Goal: Task Accomplishment & Management: Complete application form

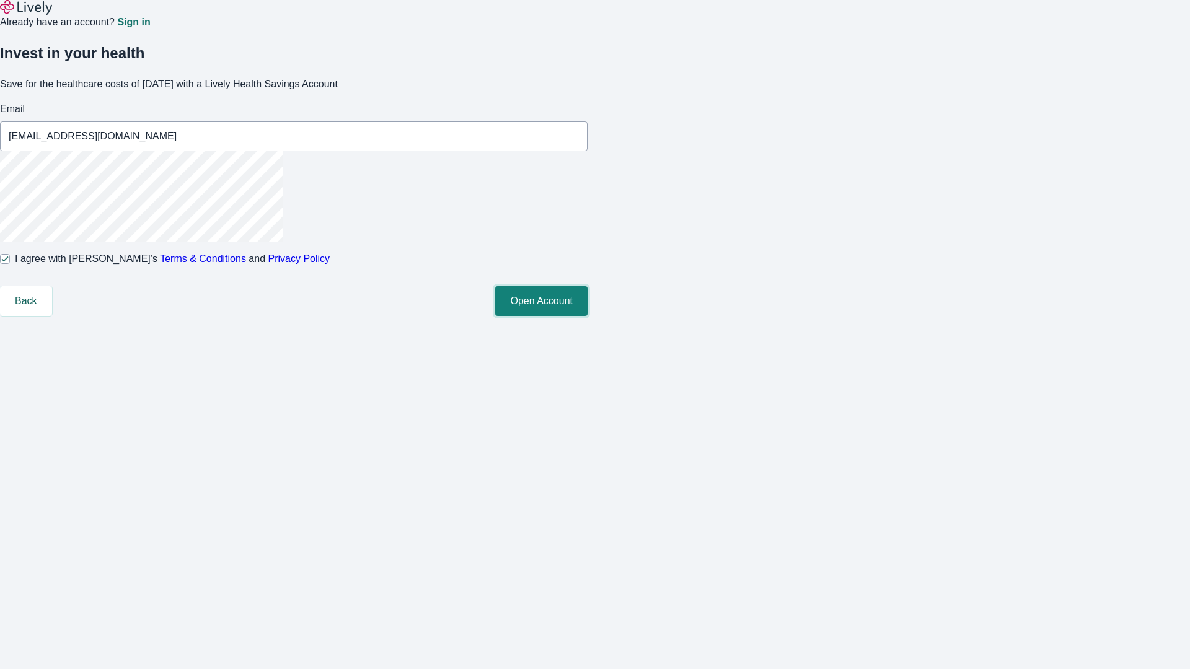
click at [587, 316] on button "Open Account" at bounding box center [541, 301] width 92 height 30
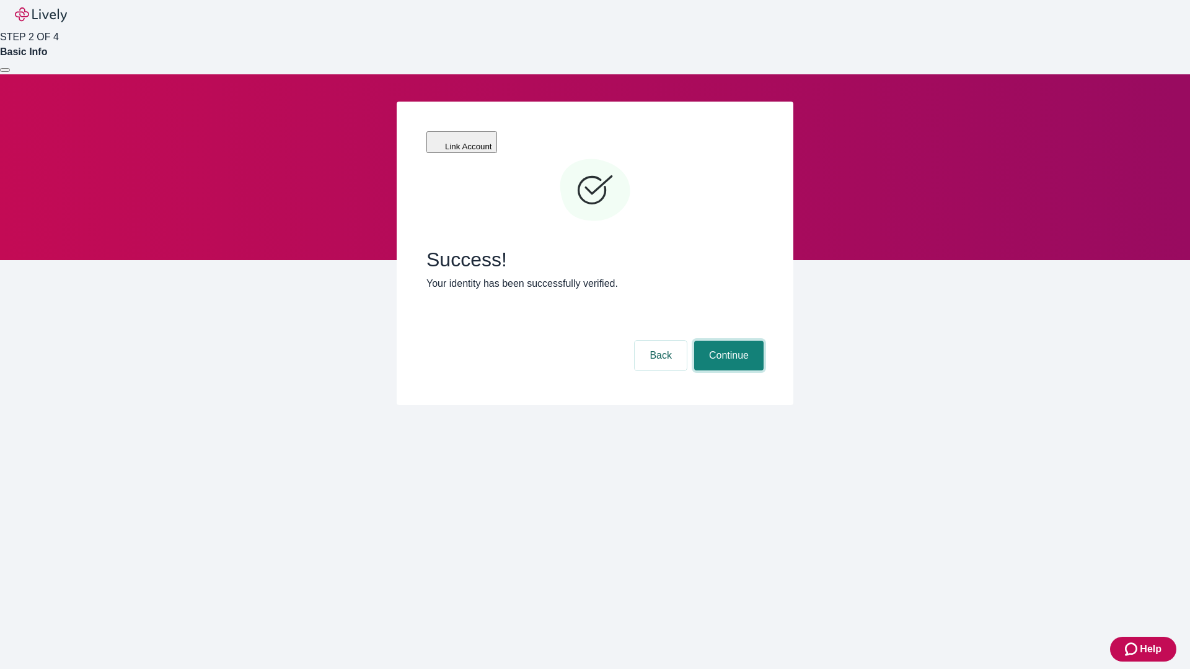
click at [727, 341] on button "Continue" at bounding box center [728, 356] width 69 height 30
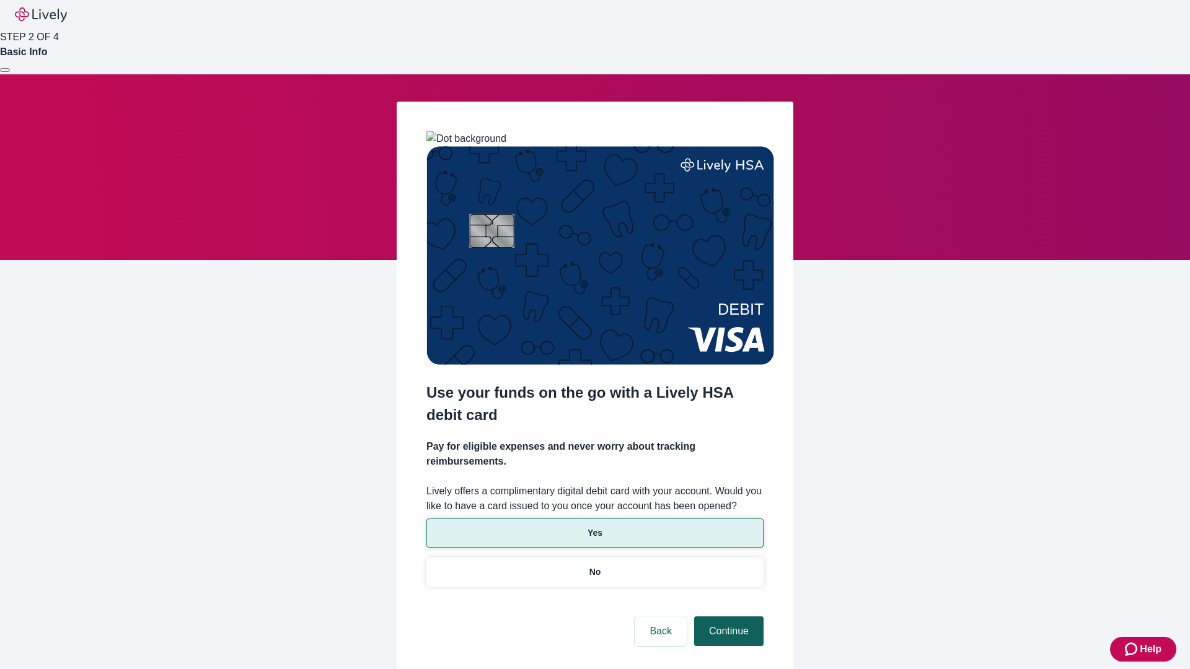
click at [594, 527] on p "Yes" at bounding box center [594, 533] width 15 height 13
click at [727, 617] on button "Continue" at bounding box center [728, 632] width 69 height 30
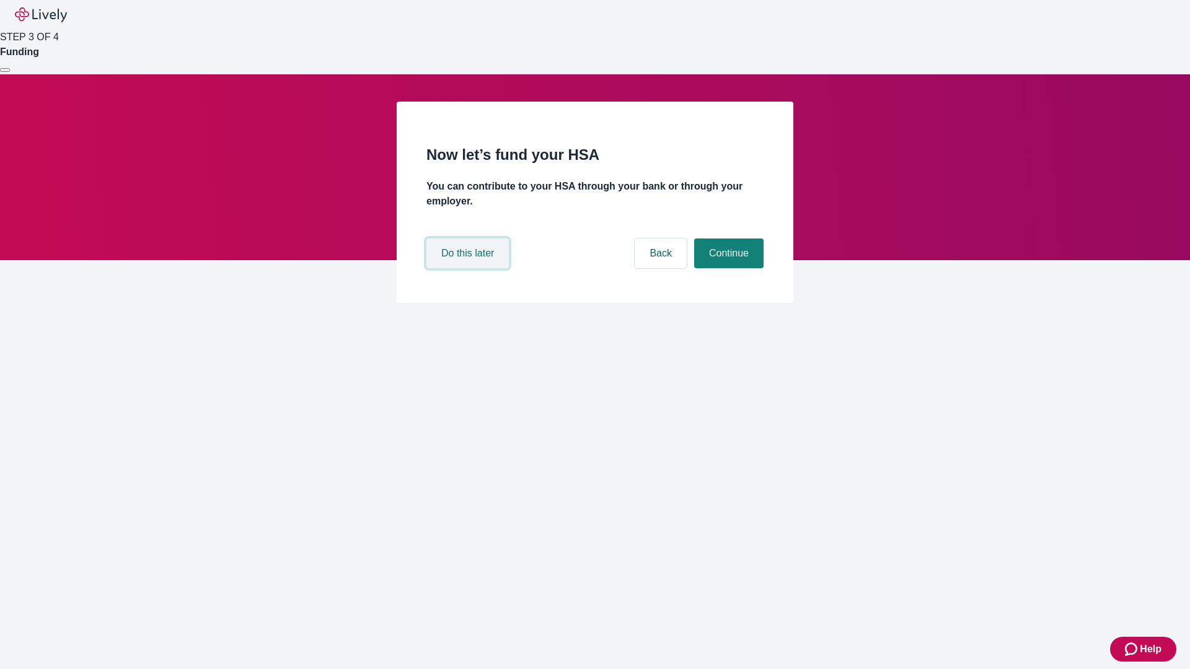
click at [469, 268] on button "Do this later" at bounding box center [467, 254] width 82 height 30
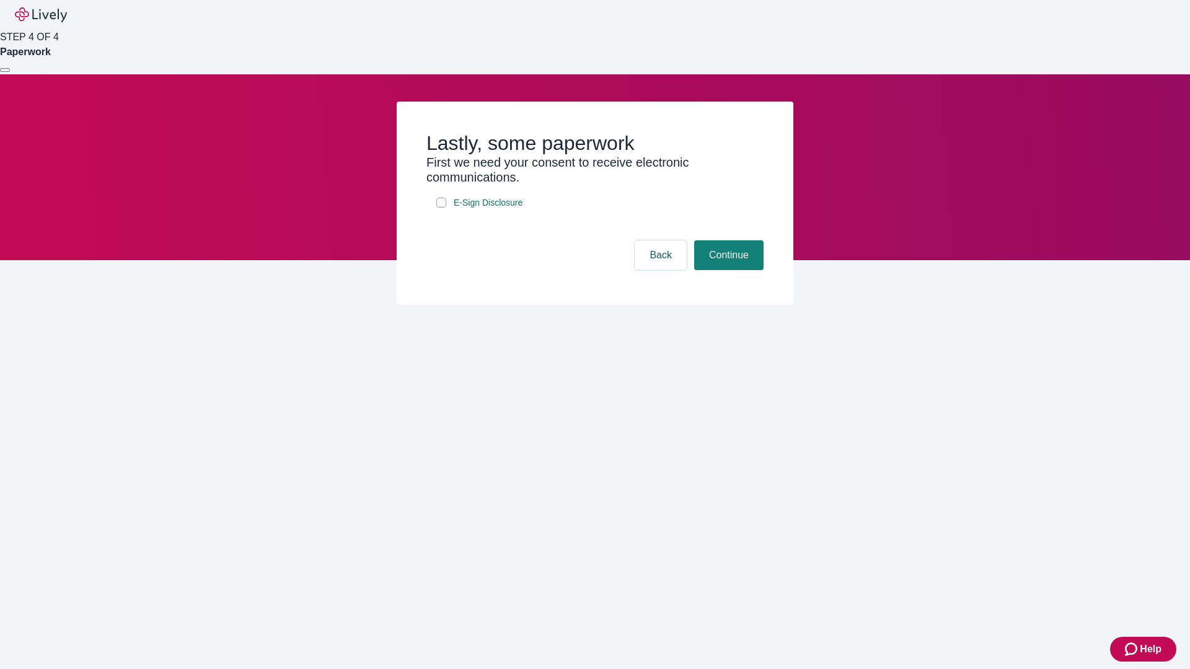
click at [441, 208] on input "E-Sign Disclosure" at bounding box center [441, 203] width 10 height 10
checkbox input "true"
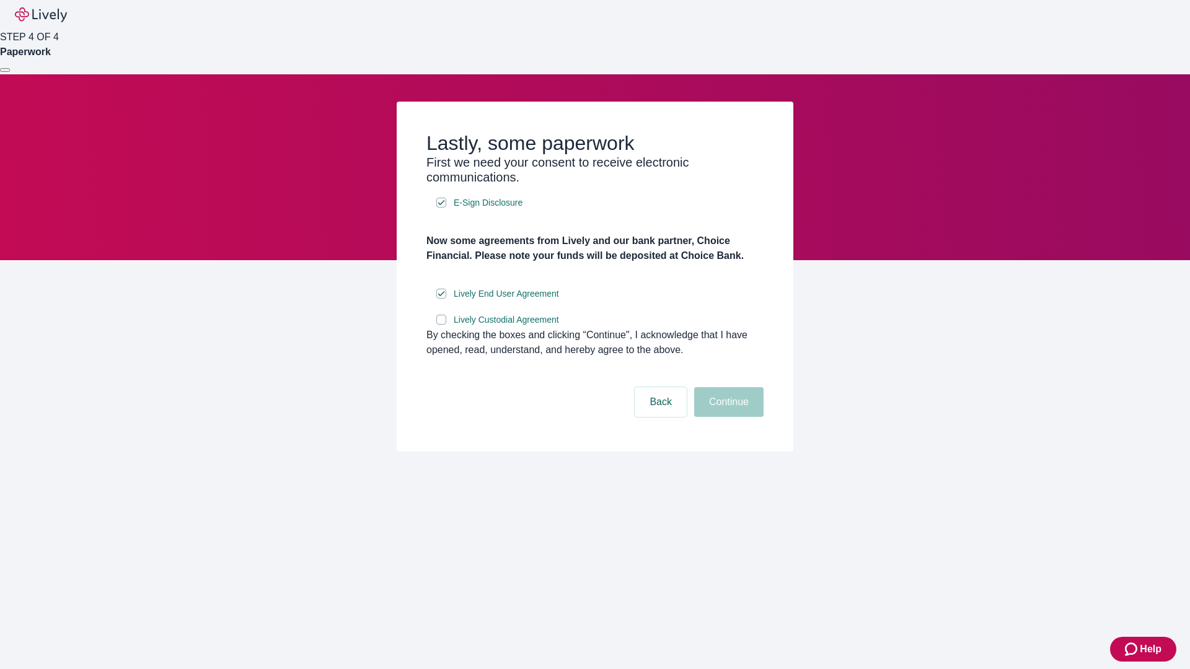
click at [441, 325] on input "Lively Custodial Agreement" at bounding box center [441, 320] width 10 height 10
checkbox input "true"
click at [727, 417] on button "Continue" at bounding box center [728, 402] width 69 height 30
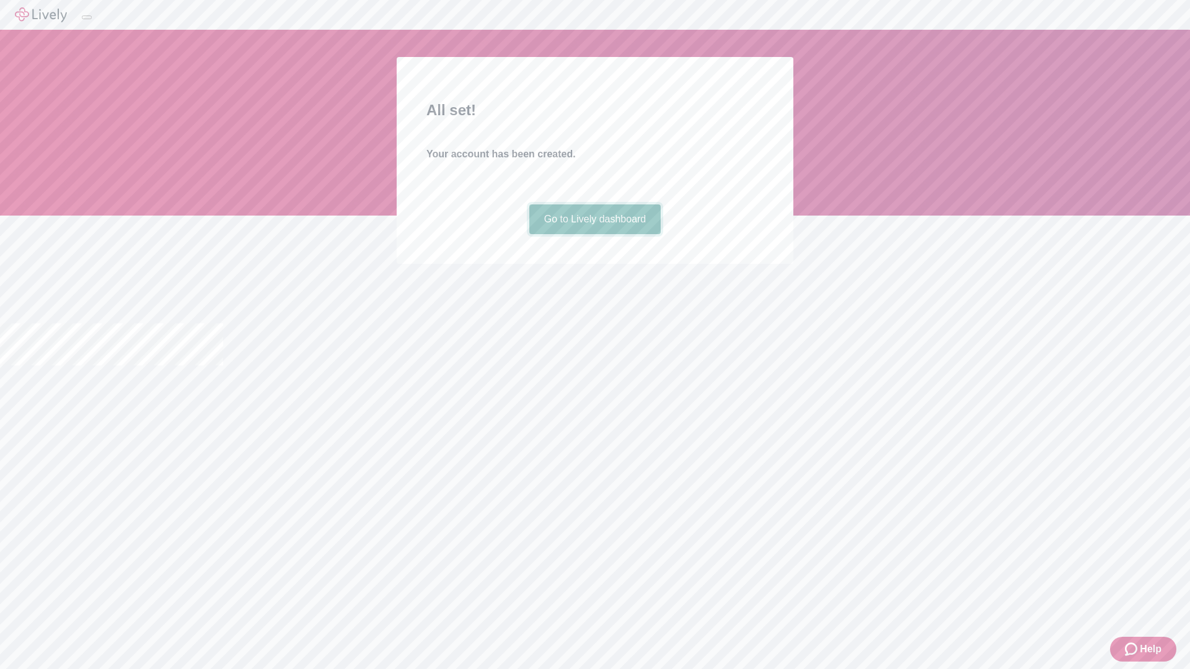
click at [594, 234] on link "Go to Lively dashboard" at bounding box center [595, 219] width 132 height 30
